Goal: Task Accomplishment & Management: Use online tool/utility

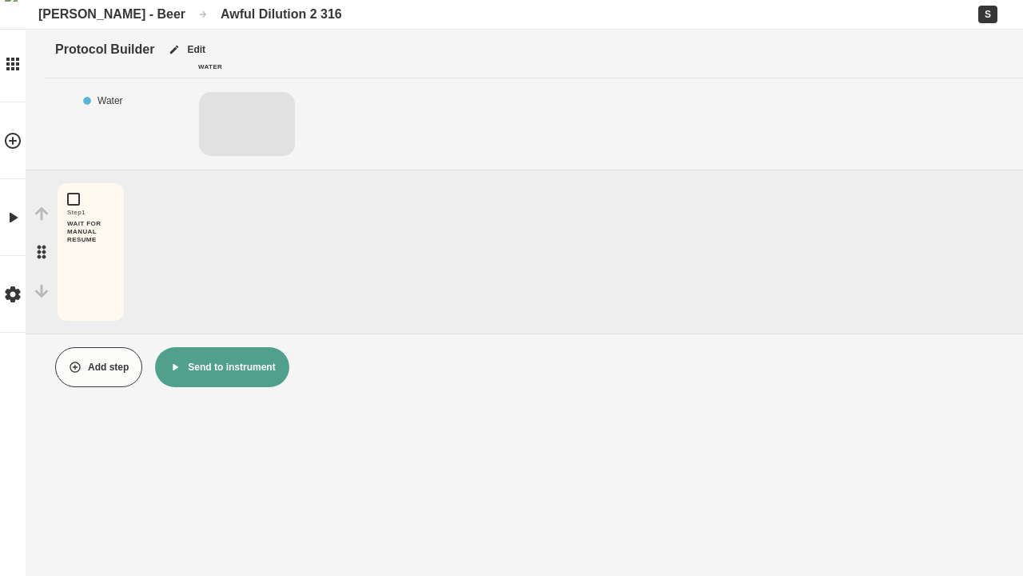
click at [221, 367] on button "Send to instrument" at bounding box center [221, 367] width 133 height 40
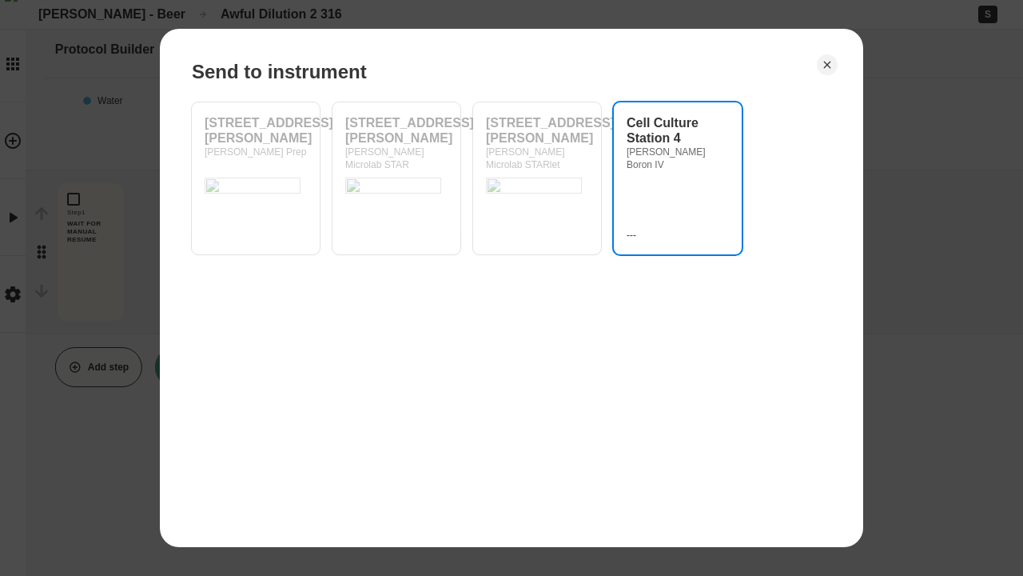
click at [678, 185] on div "Cell Culture Station 4 [PERSON_NAME] Boron IV ---" at bounding box center [678, 178] width 102 height 126
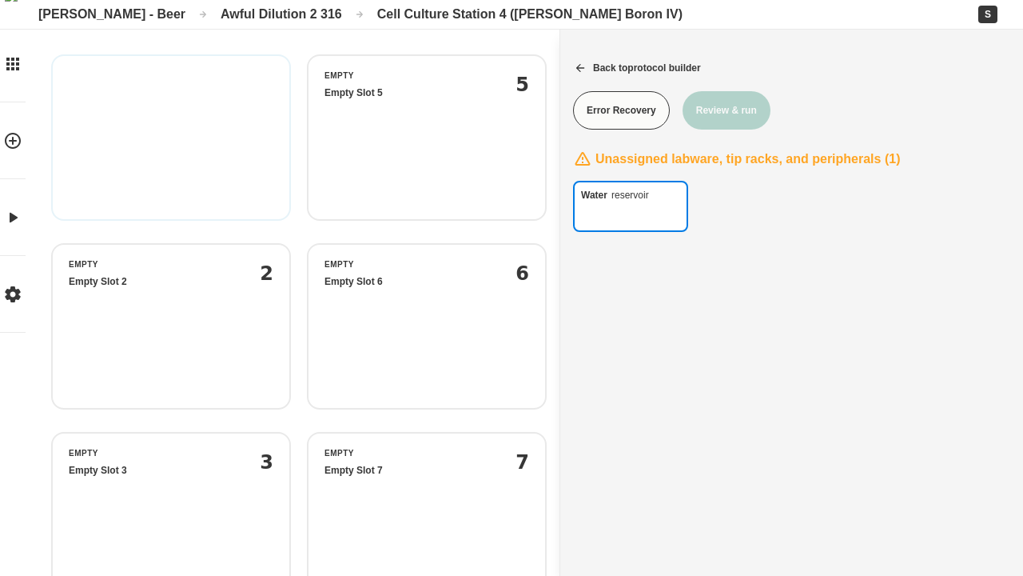
drag, startPoint x: 631, startPoint y: 234, endPoint x: 171, endPoint y: 137, distance: 469.7
click at [171, 137] on div "Water reservoir empty Empty Slot 1 1 empty Empty Slot 5 5 empty Empty Slot 2 2 …" at bounding box center [511, 409] width 1023 height 819
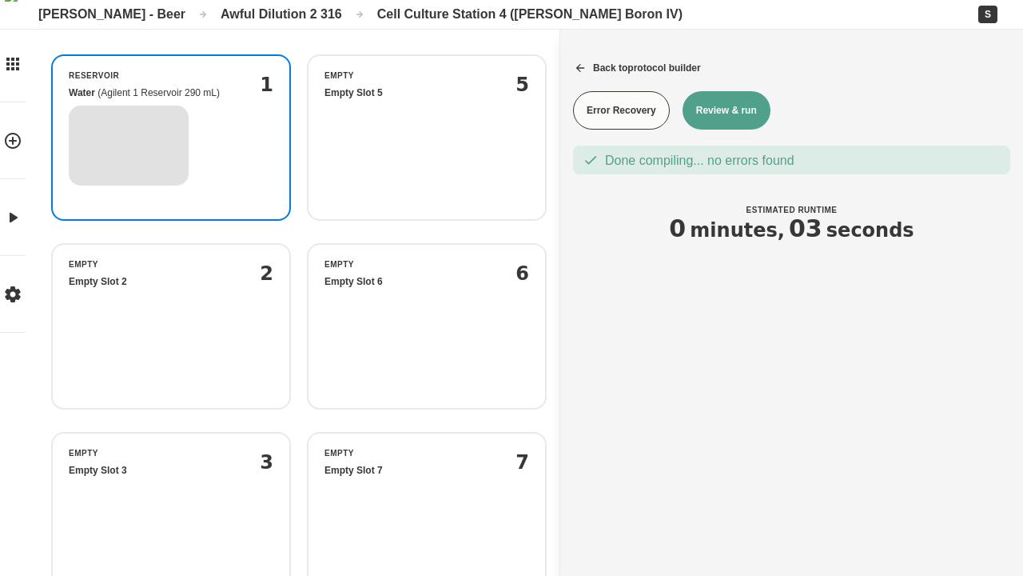
click at [726, 110] on button "Review & run" at bounding box center [727, 110] width 88 height 38
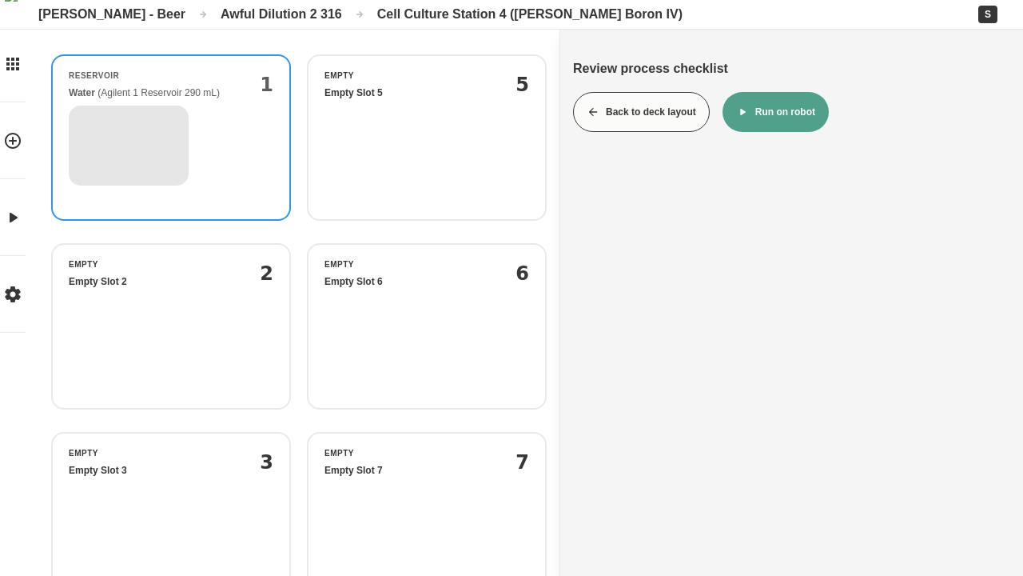
click at [775, 112] on button "Run on robot" at bounding box center [776, 112] width 106 height 40
